Goal: Information Seeking & Learning: Compare options

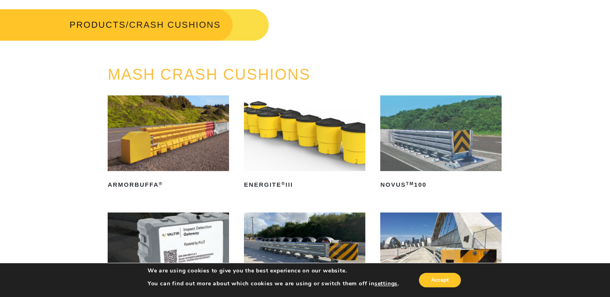
scroll to position [37, 0]
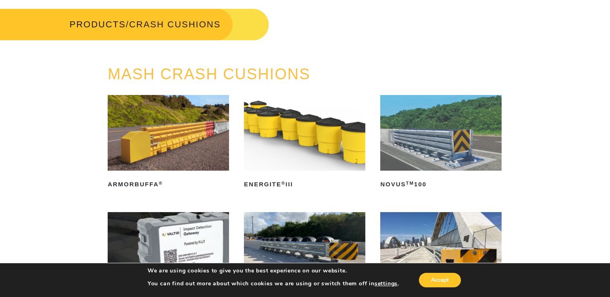
click at [432, 159] on img at bounding box center [440, 133] width 121 height 76
click at [241, 184] on ul "ArmorBuffa ® Read more ENERGITE ® III Read more NOVUS TM 100 Read more PI-LIT T…" at bounding box center [305, 274] width 394 height 359
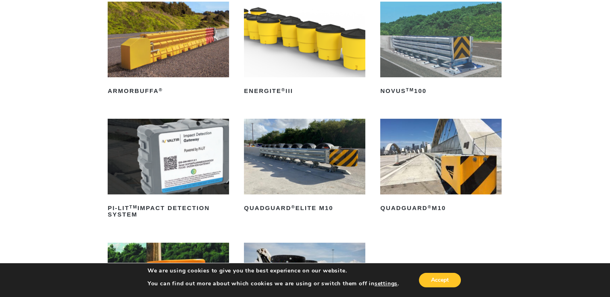
scroll to position [130, 0]
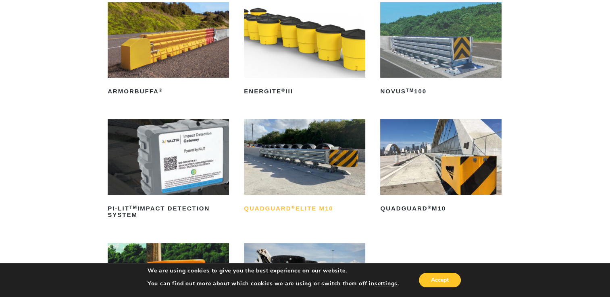
click at [295, 208] on sup "®" at bounding box center [293, 207] width 4 height 5
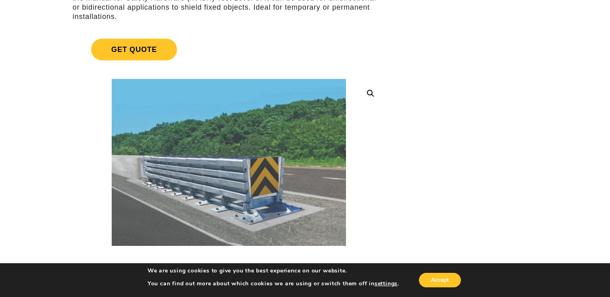
scroll to position [119, 0]
drag, startPoint x: 0, startPoint y: 0, endPoint x: 300, endPoint y: 170, distance: 344.4
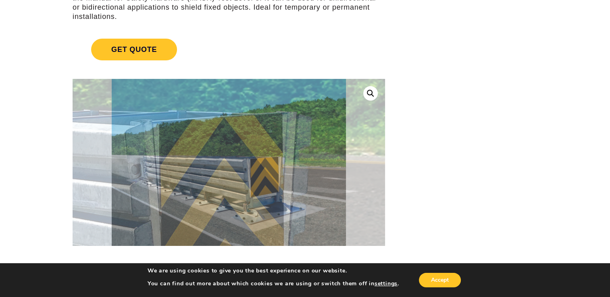
drag, startPoint x: 300, startPoint y: 170, endPoint x: 473, endPoint y: 136, distance: 176.8
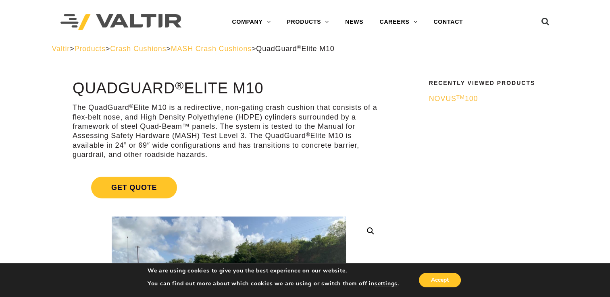
click at [251, 50] on span "MASH Crash Cushions" at bounding box center [211, 49] width 81 height 8
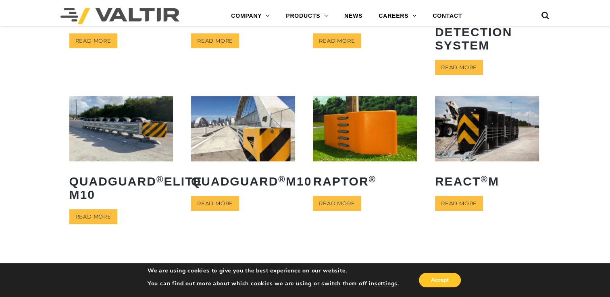
scroll to position [160, 0]
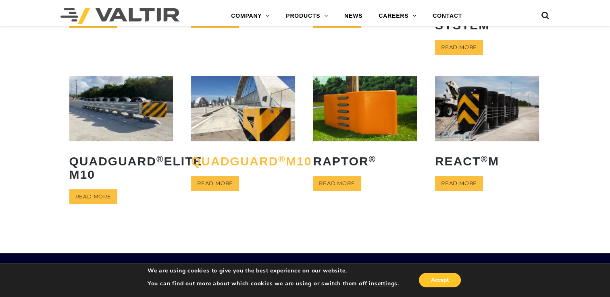
click at [226, 174] on h2 "QuadGuard ® M10" at bounding box center [243, 161] width 104 height 25
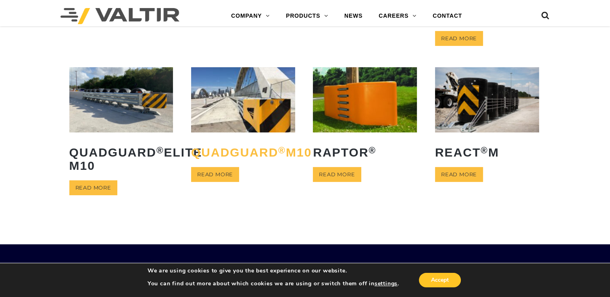
scroll to position [161, 0]
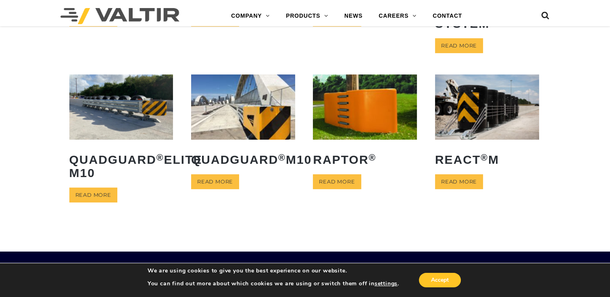
click at [232, 139] on img at bounding box center [243, 107] width 104 height 65
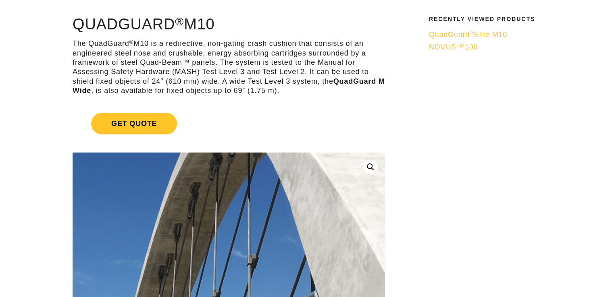
scroll to position [64, 0]
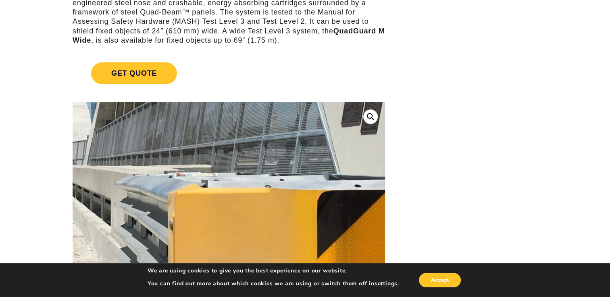
click at [254, 189] on img at bounding box center [169, 195] width 1031 height 774
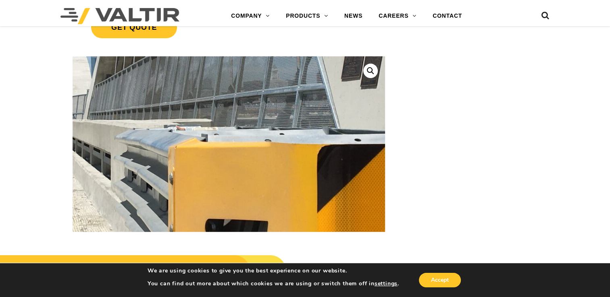
scroll to position [161, 0]
